Goal: Find specific page/section: Find specific page/section

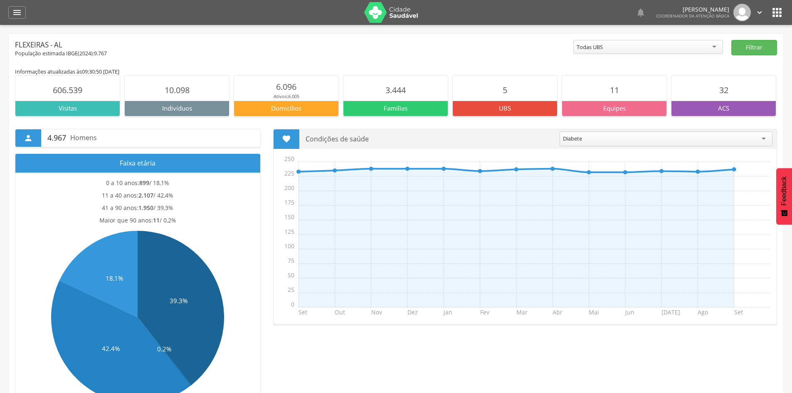
click at [774, 11] on icon "" at bounding box center [776, 12] width 13 height 13
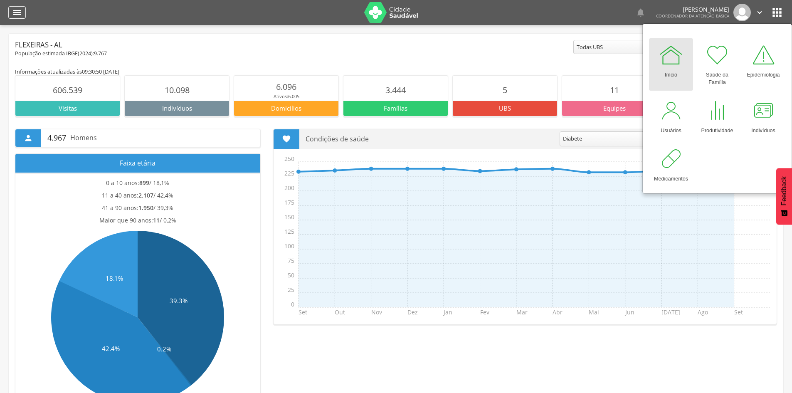
click at [17, 16] on icon "" at bounding box center [17, 12] width 10 height 10
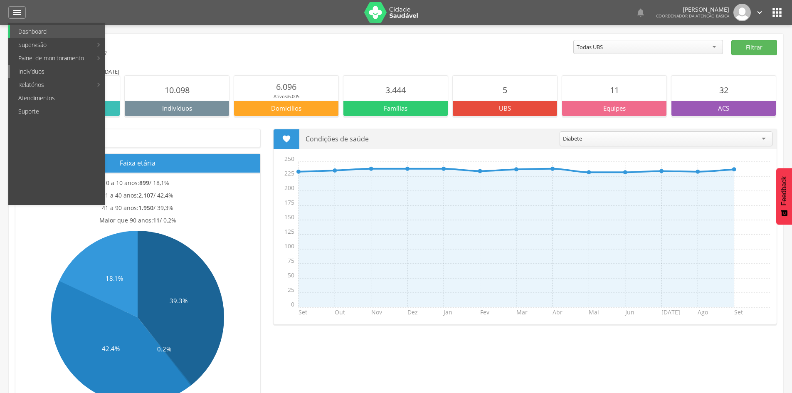
click at [45, 72] on link "Indivíduos" at bounding box center [57, 71] width 95 height 13
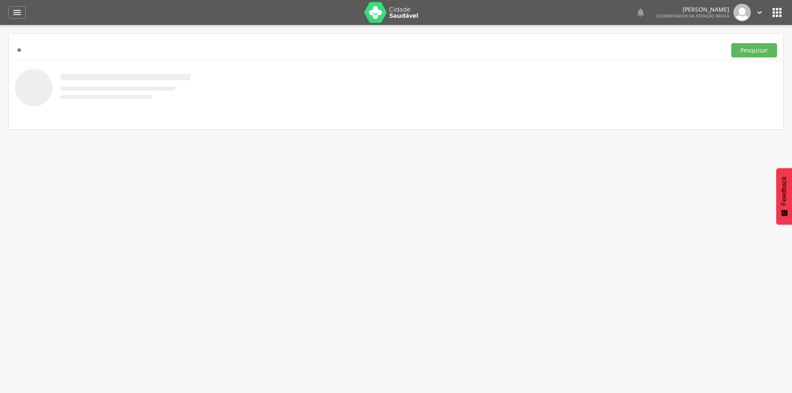
type input "*"
type input "**********"
click at [764, 54] on button "Pesquisar" at bounding box center [754, 50] width 46 height 14
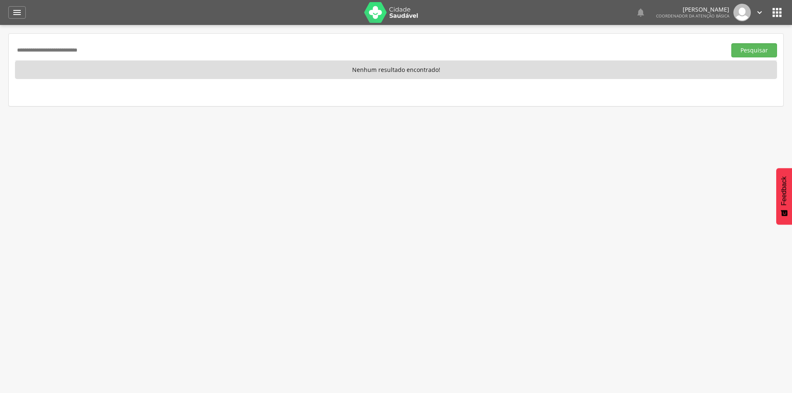
click at [778, 9] on icon "" at bounding box center [776, 12] width 13 height 13
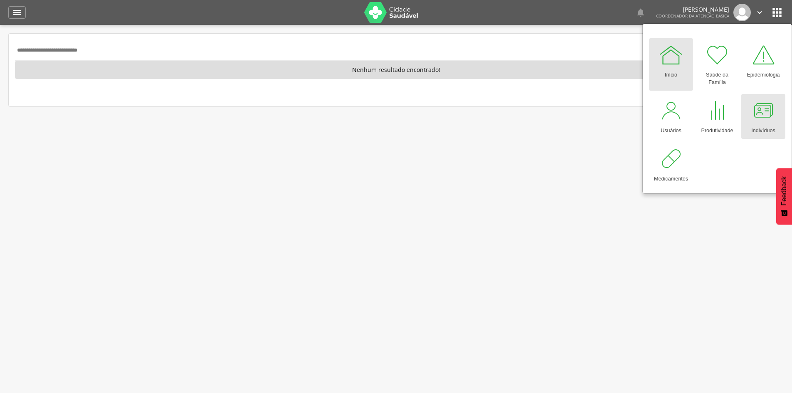
click at [756, 116] on div at bounding box center [762, 110] width 25 height 25
